Goal: Complete application form: Complete application form

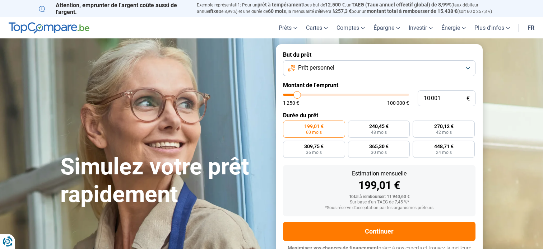
type input "33 000"
type input "33000"
click at [325, 96] on input "range" at bounding box center [346, 95] width 126 height 2
radio input "false"
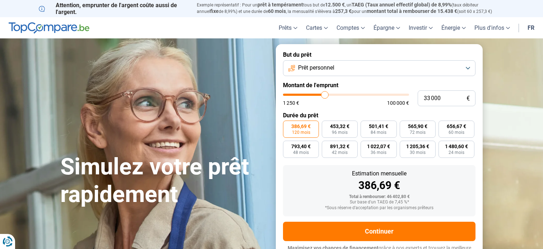
scroll to position [10, 0]
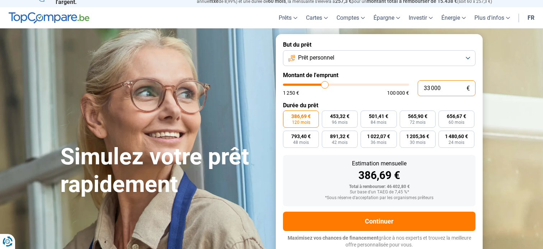
click at [429, 89] on input "33 000" at bounding box center [447, 88] width 58 height 16
type input "3 000"
type input "3000"
type input "0"
type input "1250"
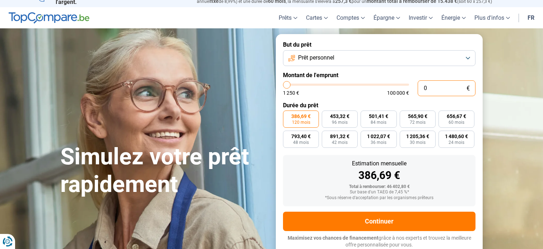
type input "2"
type input "1250"
type input "20"
type input "1250"
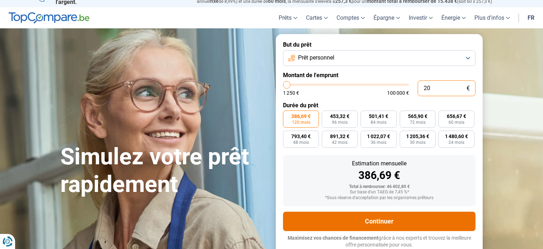
type input "1 250"
type input "1250"
radio input "true"
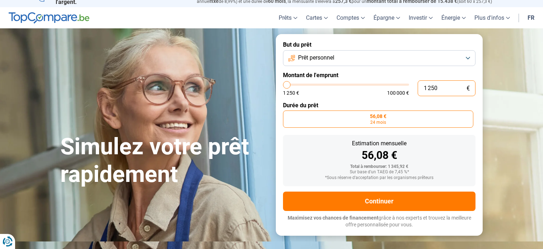
scroll to position [0, 0]
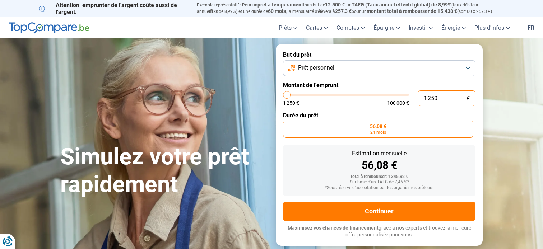
type input "125"
type input "1250"
type input "12"
type input "1250"
type input "1"
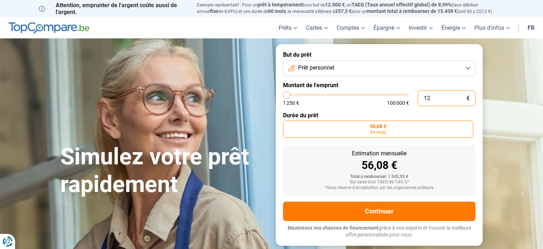
type input "1250"
type input "0"
type input "1250"
type input "2"
type input "1250"
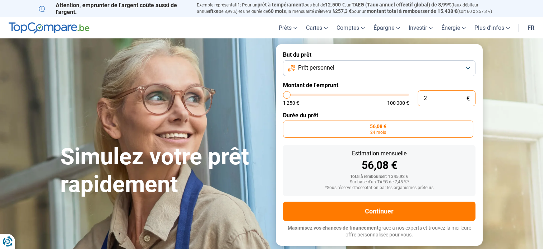
type input "20"
type input "1250"
type input "200"
type input "1250"
type input "2 000"
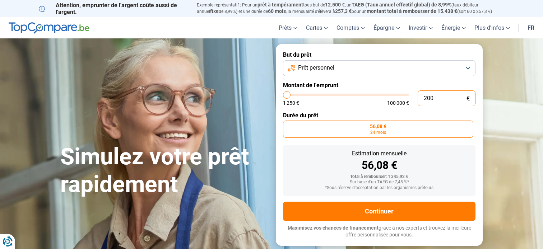
type input "2000"
type input "20 000"
type input "20000"
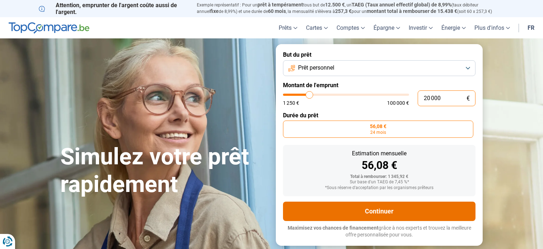
radio input "false"
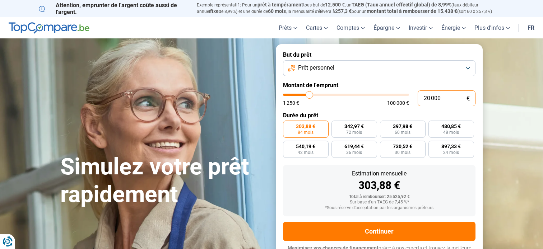
type input "20 000"
click at [383, 209] on div "*Sous réserve d'acceptation par les organismes prêteurs" at bounding box center [379, 208] width 181 height 5
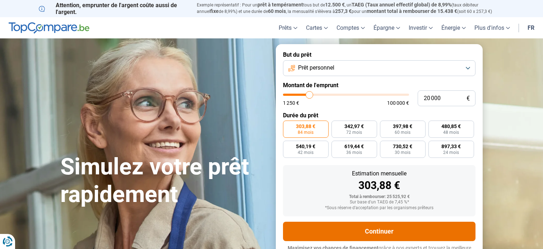
scroll to position [10, 0]
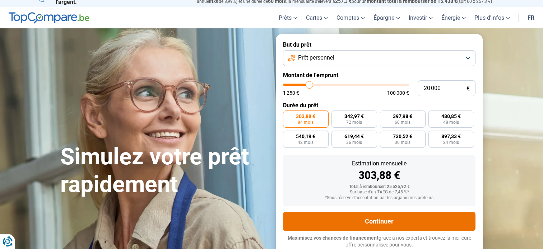
click at [381, 217] on button "Continuer" at bounding box center [379, 221] width 192 height 19
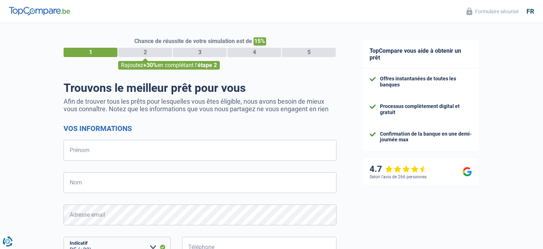
select select "32"
